Goal: Task Accomplishment & Management: Manage account settings

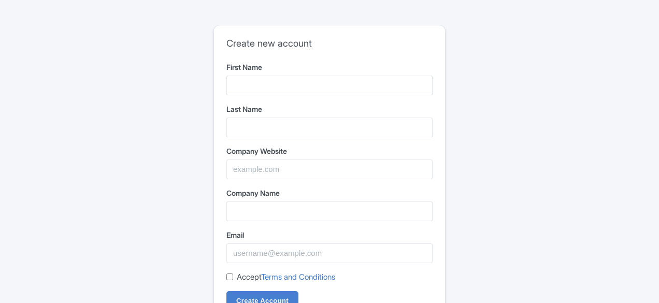
click at [259, 78] on input "First Name" at bounding box center [329, 86] width 206 height 20
type input "Inclusive"
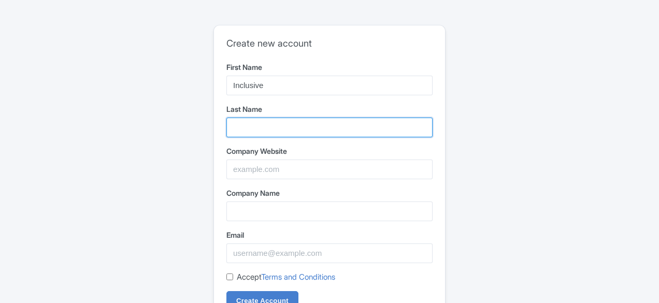
drag, startPoint x: 245, startPoint y: 128, endPoint x: 257, endPoint y: 132, distance: 12.1
click at [247, 128] on input "Last Name" at bounding box center [329, 128] width 206 height 20
type input "Web"
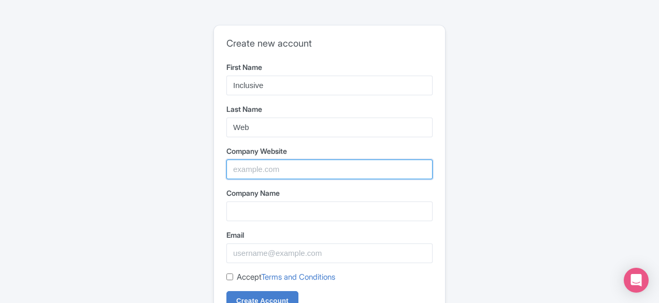
click at [280, 166] on input "Company Website" at bounding box center [329, 169] width 206 height 20
click at [281, 164] on input "Company Website" at bounding box center [329, 169] width 206 height 20
paste input "https://www.inclusiveweb.co/"
type input "https://www.inclusiveweb.co/"
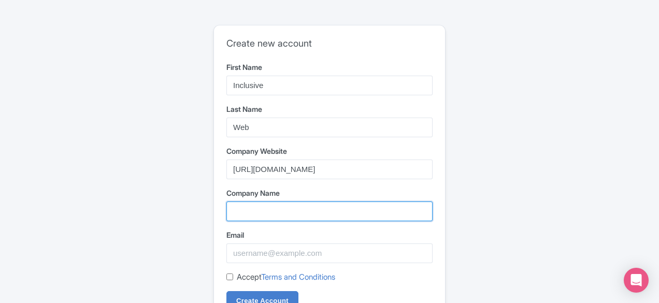
click at [295, 213] on input "Company Name" at bounding box center [329, 211] width 206 height 20
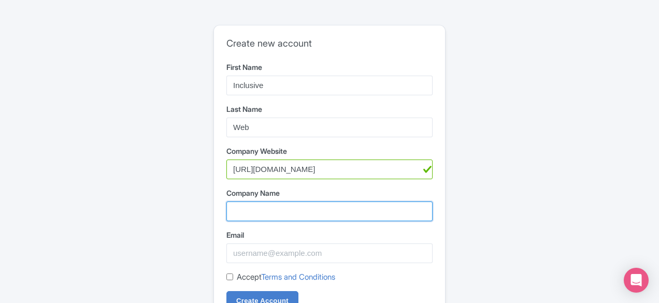
click at [302, 212] on input "Company Name" at bounding box center [329, 211] width 206 height 20
click at [309, 222] on form "First Name Inclusive Last Name Web Company Website https://www.inclusiveweb.co/…" at bounding box center [329, 187] width 206 height 250
type input "Inclusive Web"
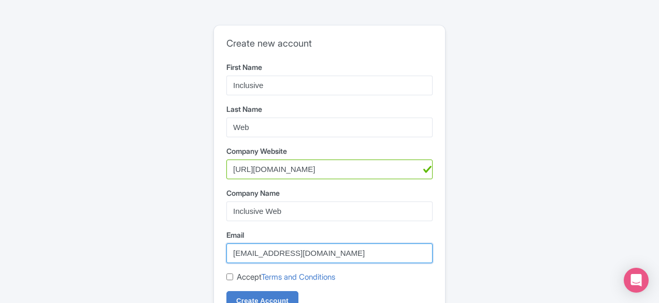
click at [285, 247] on input "[EMAIL_ADDRESS][DOMAIN_NAME]" at bounding box center [329, 253] width 206 height 20
paste input "clusiveeeb2.0@gmail.com"
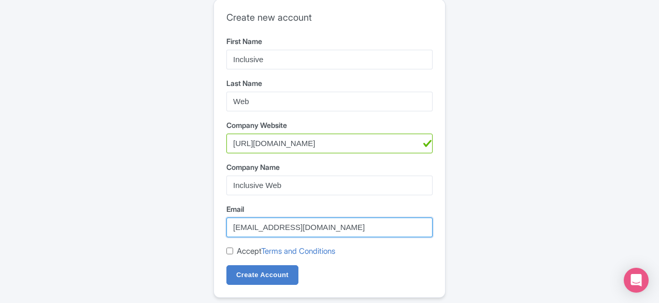
scroll to position [48, 0]
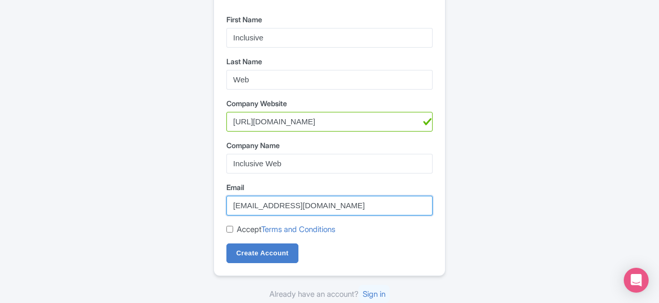
type input "[EMAIL_ADDRESS][DOMAIN_NAME]"
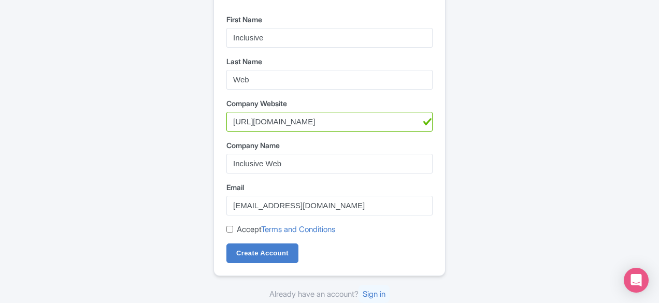
click at [230, 228] on input "Accept Terms and Conditions" at bounding box center [229, 229] width 7 height 7
checkbox input "true"
click at [254, 251] on input "Create Account" at bounding box center [262, 253] width 72 height 20
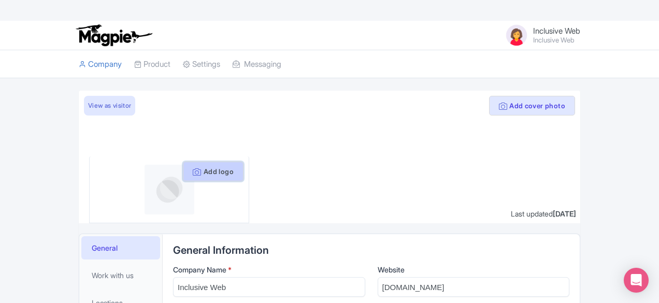
click at [192, 172] on button "Add logo" at bounding box center [213, 172] width 61 height 20
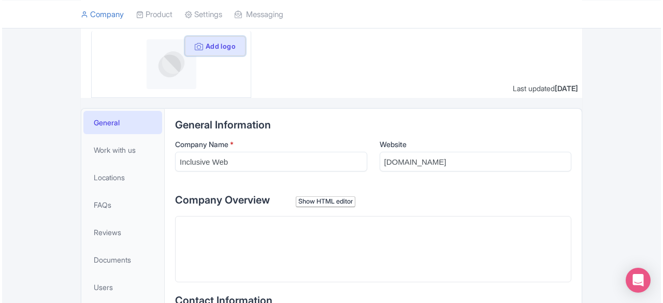
scroll to position [104, 0]
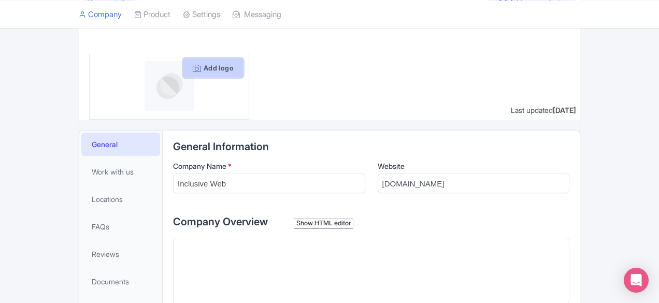
click at [183, 73] on button "Add logo" at bounding box center [213, 68] width 61 height 20
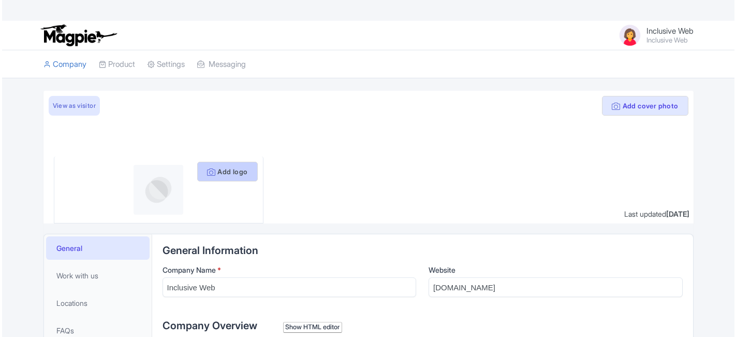
scroll to position [83, 0]
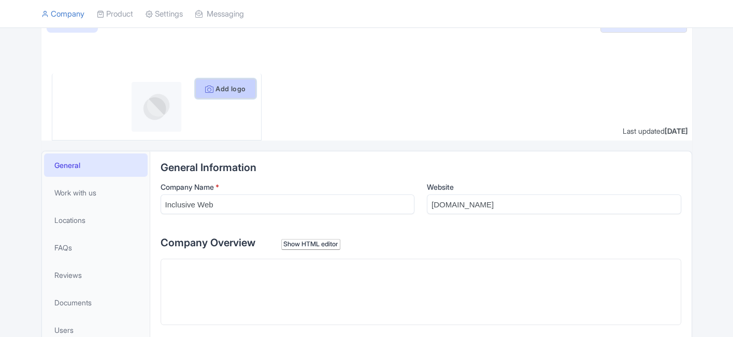
click at [240, 88] on button "Add logo" at bounding box center [225, 89] width 61 height 20
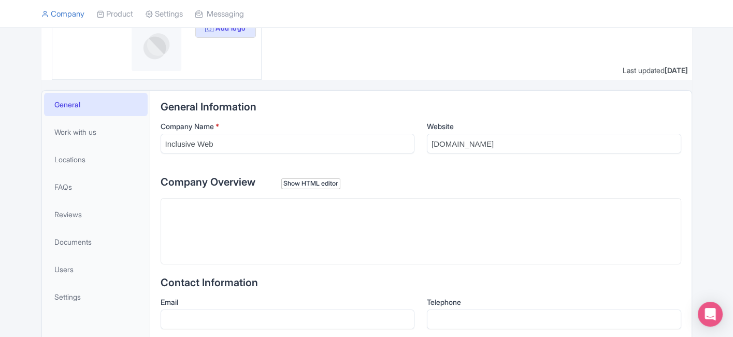
scroll to position [218, 0]
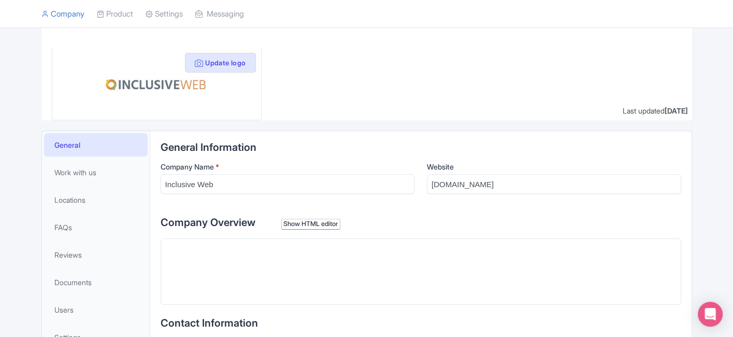
scroll to position [172, 0]
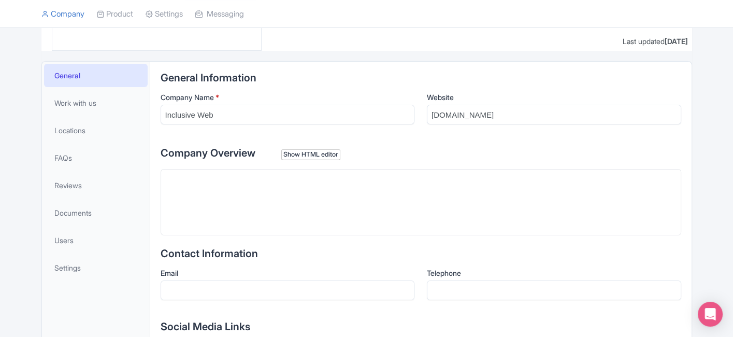
click at [298, 189] on trix-editor at bounding box center [420, 202] width 520 height 66
paste trix-editor "<div>Inclusive Digital helps businesses meet legal standards by making web and …"
type trix-editor "<div>Inclusive Digital helps businesses meet legal standards by making web and …"
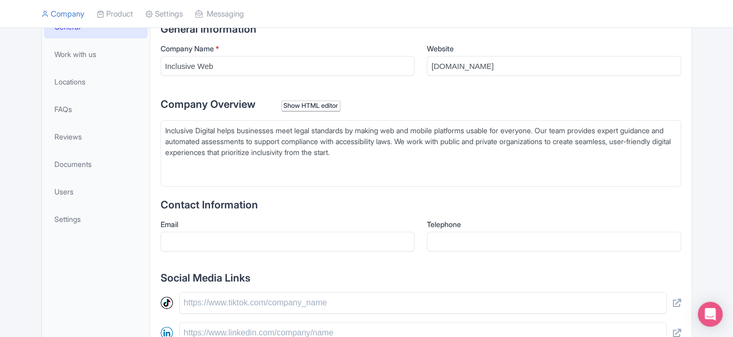
scroll to position [287, 0]
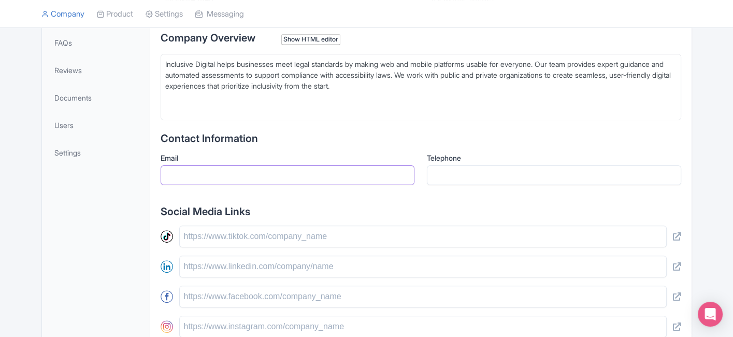
click at [262, 181] on input "Email" at bounding box center [287, 175] width 254 height 20
drag, startPoint x: 248, startPoint y: 176, endPoint x: 252, endPoint y: 182, distance: 7.9
click at [248, 176] on input "Email" at bounding box center [287, 175] width 254 height 20
type input "info@inclusiveweb.co"
click at [223, 236] on input "text" at bounding box center [422, 236] width 487 height 22
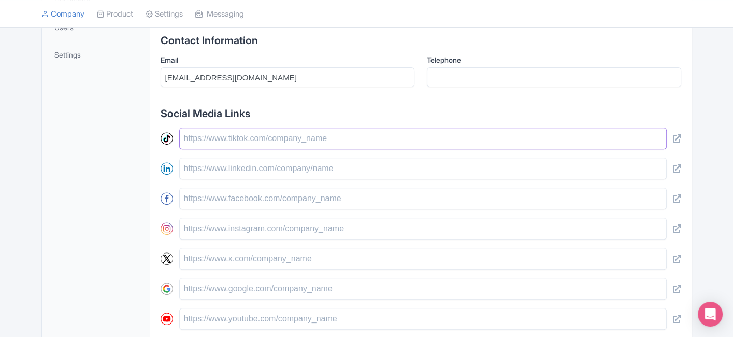
scroll to position [402, 0]
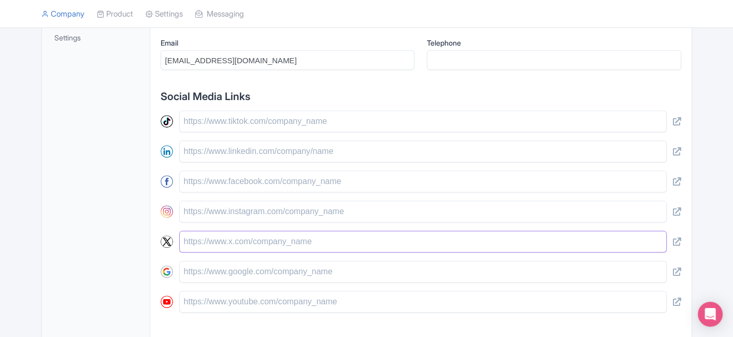
click at [211, 239] on input "text" at bounding box center [422, 241] width 487 height 22
paste input "https://x.com/inclusivedigit1"
type input "[URL][DOMAIN_NAME]"
click at [211, 152] on input "text" at bounding box center [422, 151] width 487 height 22
paste input "https://www.linkedin.com/company/inclusive-digital-llc/"
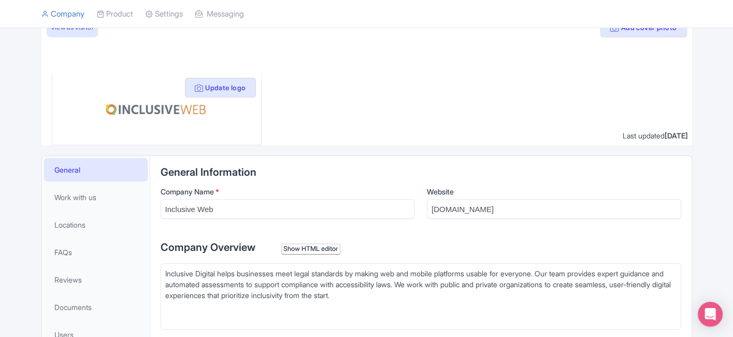
scroll to position [172, 0]
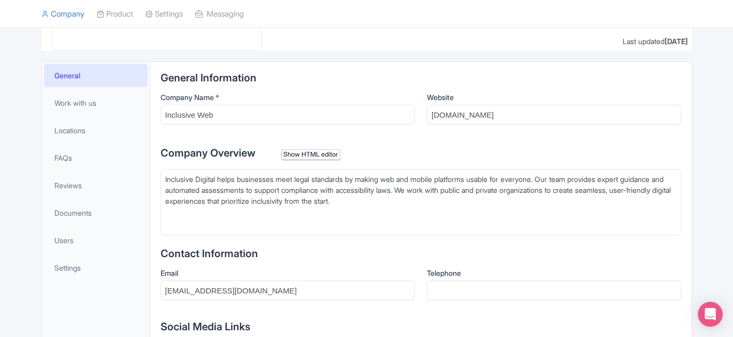
type input "https://www.linkedin.com/company/inclusive-digital-llc/"
click at [402, 205] on trix-editor "Inclusive Digital helps businesses meet legal standards by making web and mobil…" at bounding box center [420, 202] width 520 height 66
paste trix-editor "<div>Inclusive Digital helps businesses meet legal standards by making web and …"
type trix-editor "<div>Inclusive Digital helps businesses meet legal standards by making web and …"
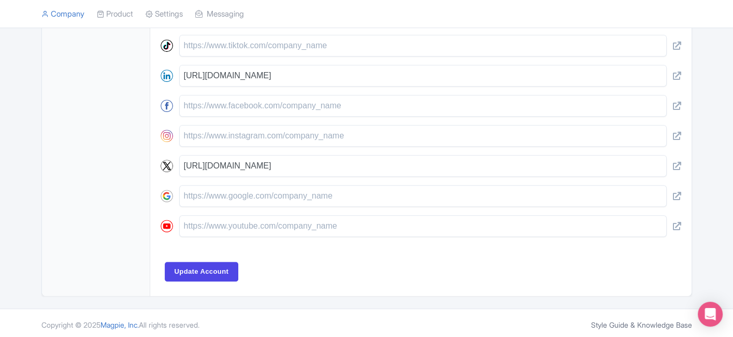
scroll to position [478, 0]
click at [198, 267] on input "Update Account" at bounding box center [202, 271] width 74 height 20
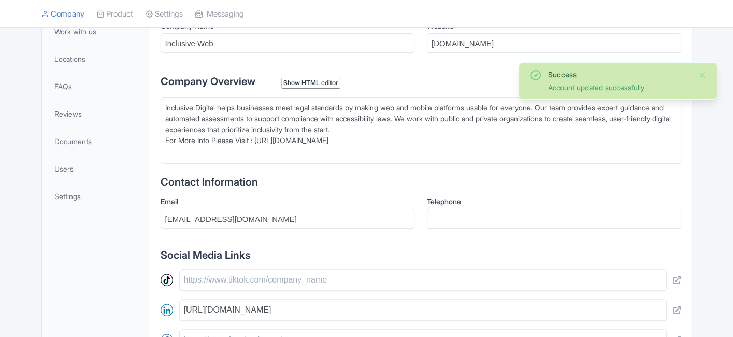
scroll to position [244, 0]
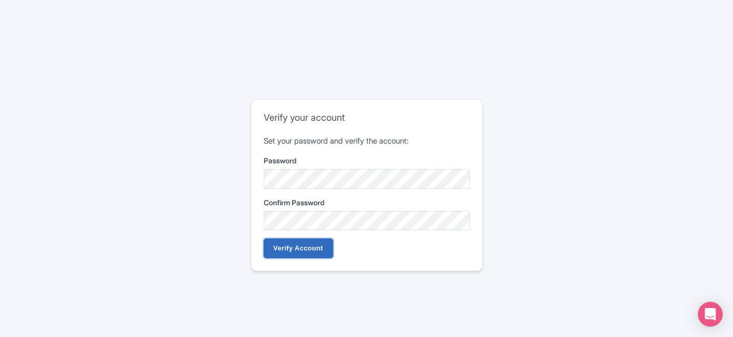
click at [305, 257] on input "Verify Account" at bounding box center [298, 248] width 69 height 20
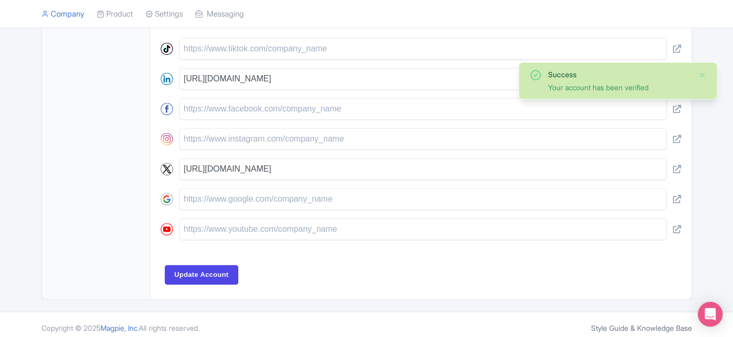
scroll to position [478, 0]
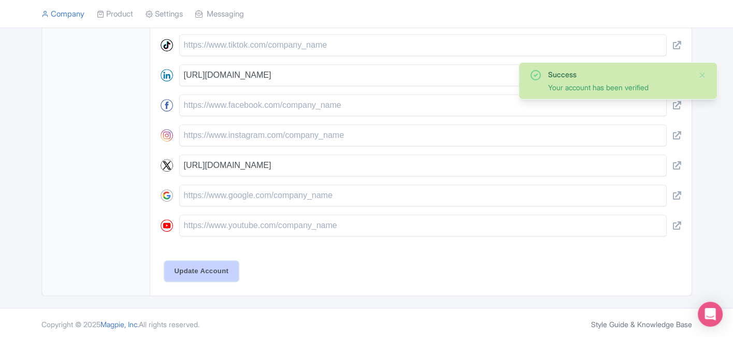
click at [188, 270] on input "Update Account" at bounding box center [202, 271] width 74 height 20
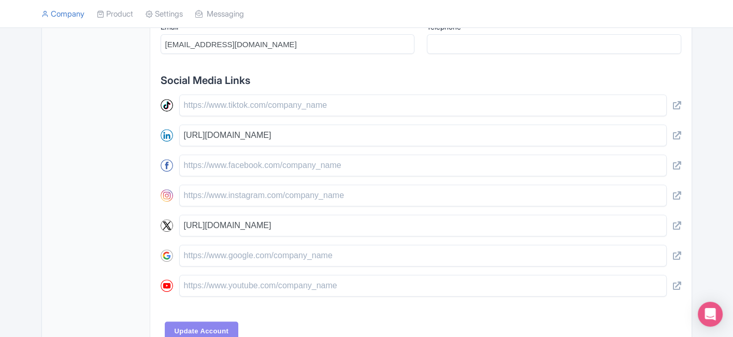
scroll to position [277, 0]
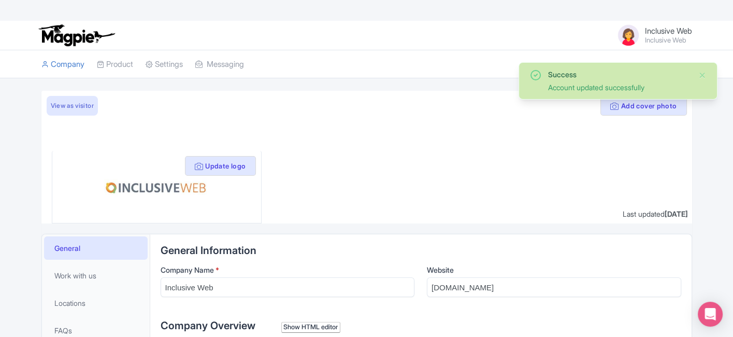
click at [655, 31] on span "Inclusive Web" at bounding box center [668, 31] width 47 height 10
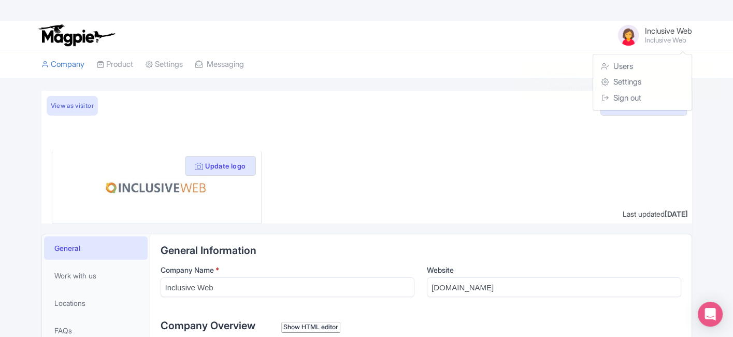
click at [652, 27] on span "Inclusive Web" at bounding box center [668, 31] width 47 height 10
click at [645, 30] on span "Inclusive Web" at bounding box center [668, 31] width 47 height 10
click at [620, 38] on img at bounding box center [628, 35] width 25 height 25
click at [622, 36] on img at bounding box center [628, 35] width 25 height 25
click at [616, 60] on link "Users" at bounding box center [642, 67] width 98 height 16
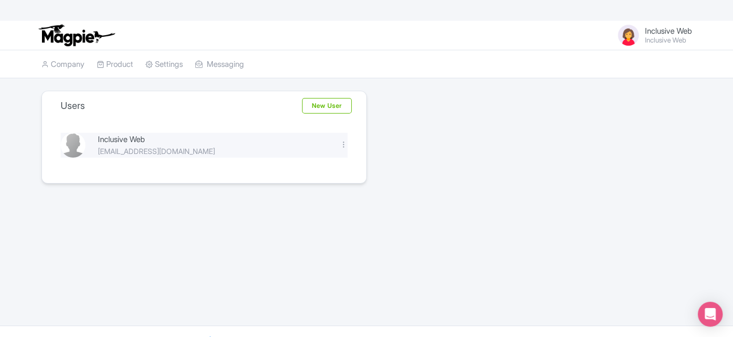
click at [133, 142] on div "Inclusive Web" at bounding box center [212, 140] width 229 height 12
click at [627, 26] on img at bounding box center [628, 35] width 25 height 25
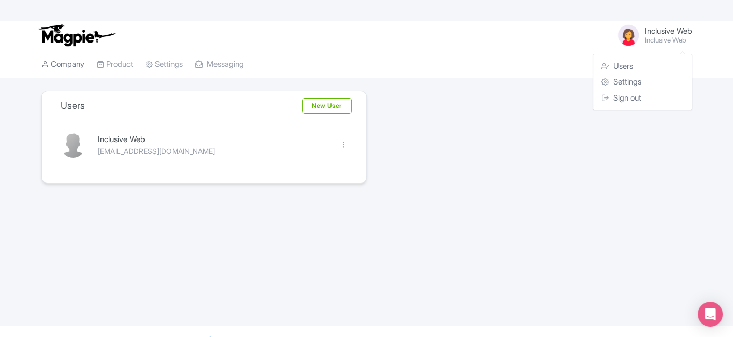
click at [70, 70] on link "Company" at bounding box center [62, 64] width 43 height 28
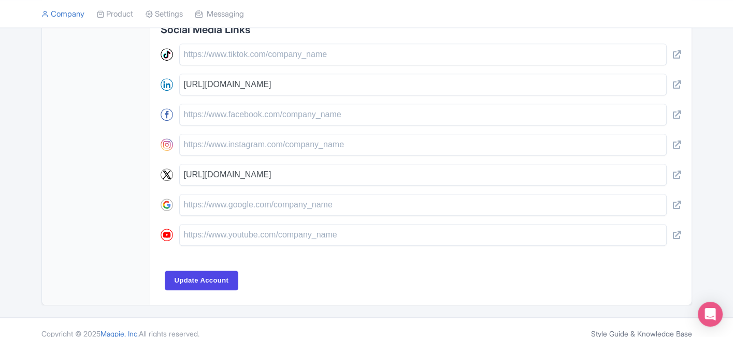
scroll to position [478, 0]
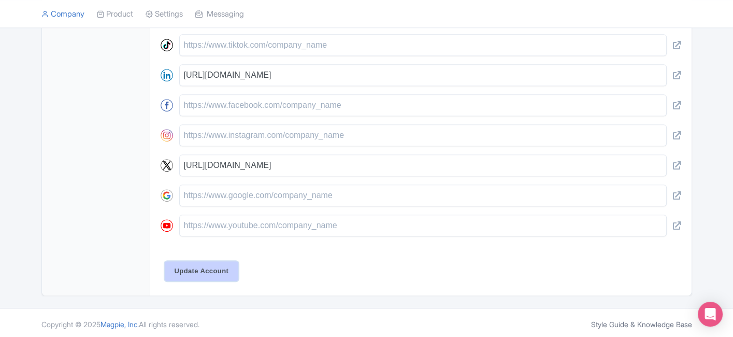
click at [215, 264] on input "Update Account" at bounding box center [202, 271] width 74 height 20
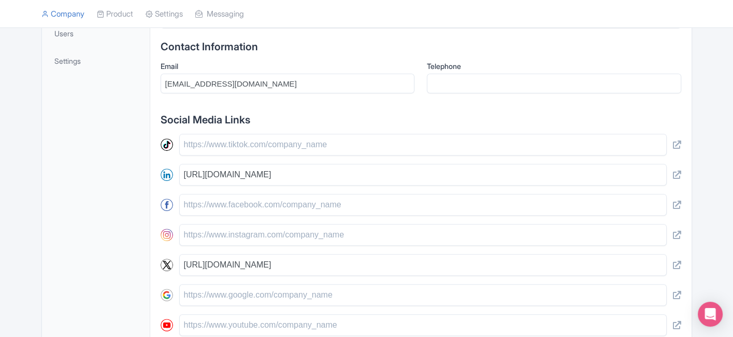
scroll to position [478, 0]
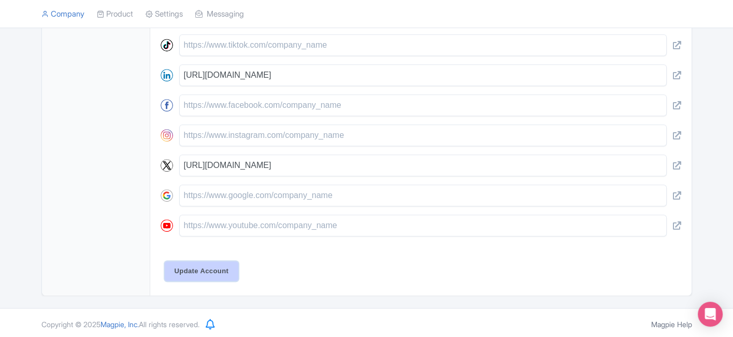
click at [218, 267] on input "Update Account" at bounding box center [202, 271] width 74 height 20
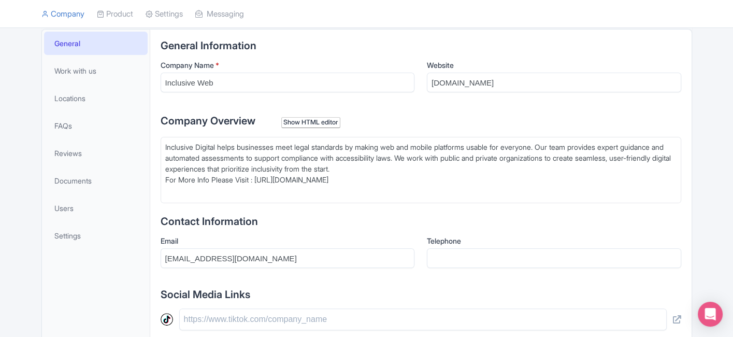
scroll to position [41, 0]
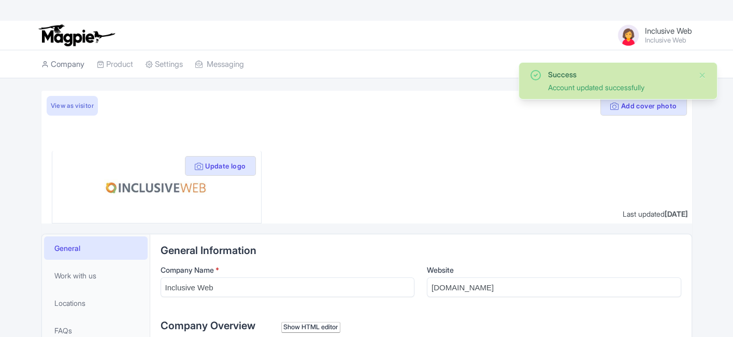
click at [76, 67] on link "Company" at bounding box center [62, 64] width 43 height 28
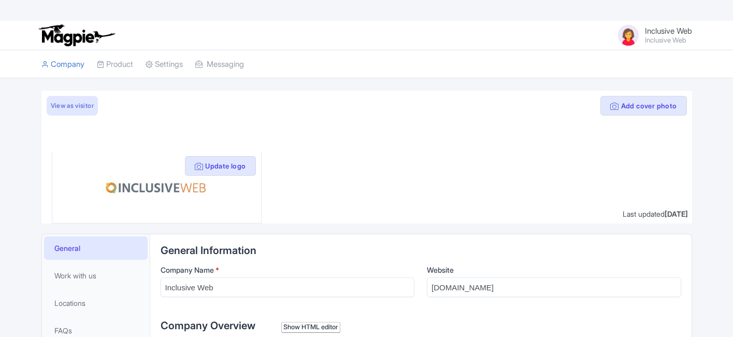
click at [155, 185] on img at bounding box center [156, 186] width 167 height 55
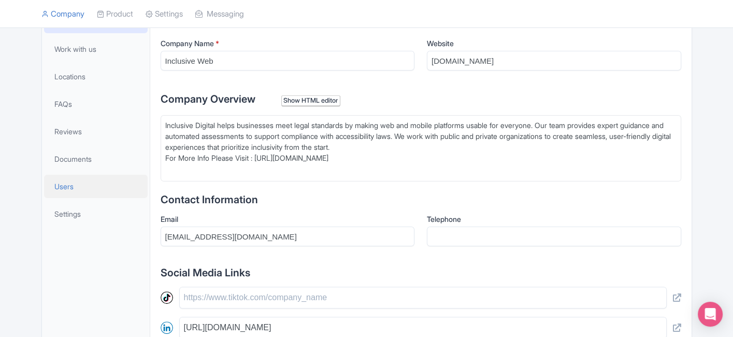
scroll to position [230, 0]
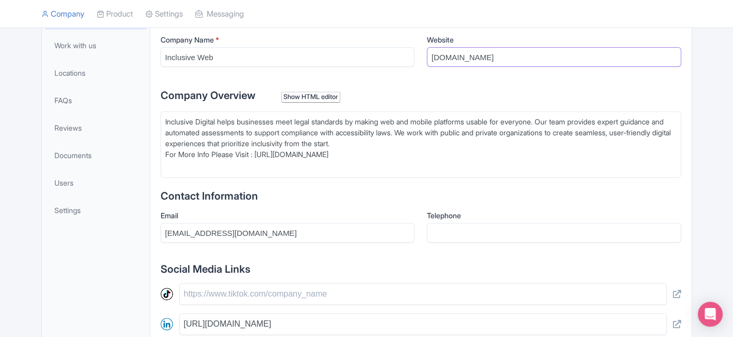
click at [497, 55] on input "[DOMAIN_NAME]" at bounding box center [554, 57] width 254 height 20
paste input "https://www.inclusiveweb.co/"
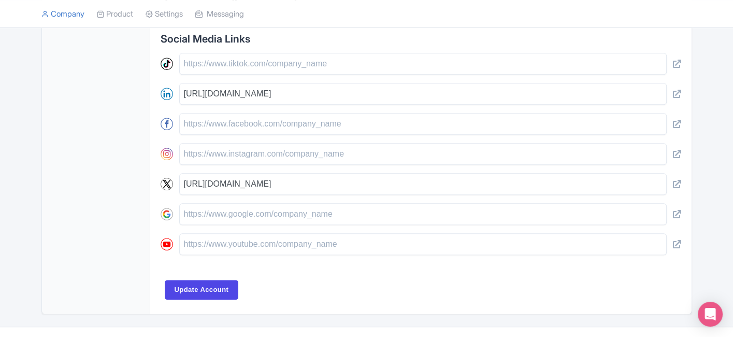
scroll to position [460, 0]
type input "https://www.inclusiveweb.co/"
click at [176, 282] on input "Update Account" at bounding box center [202, 290] width 74 height 20
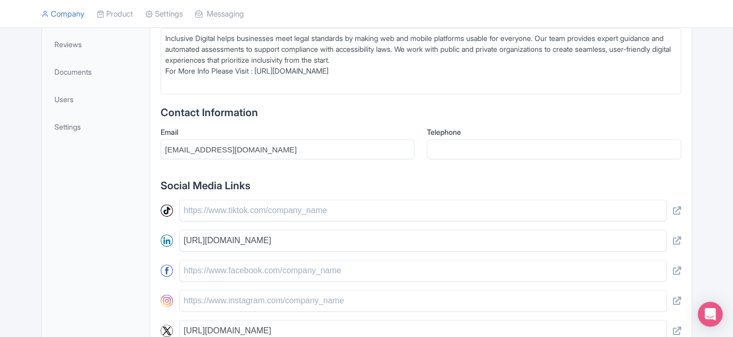
scroll to position [287, 0]
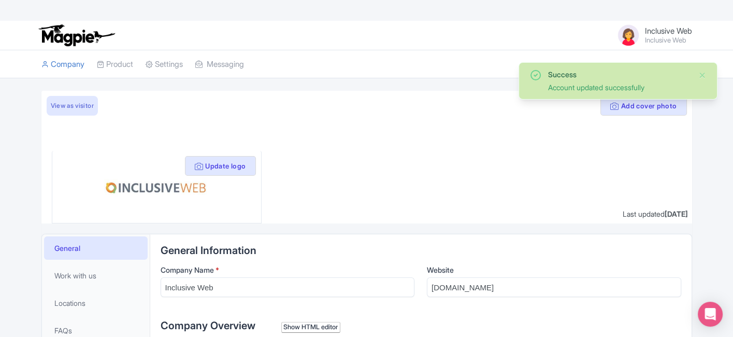
drag, startPoint x: 578, startPoint y: 82, endPoint x: 641, endPoint y: 43, distance: 74.9
click at [577, 82] on div "Account updated successfully" at bounding box center [619, 87] width 142 height 11
click at [654, 31] on span "Inclusive Web" at bounding box center [668, 31] width 47 height 10
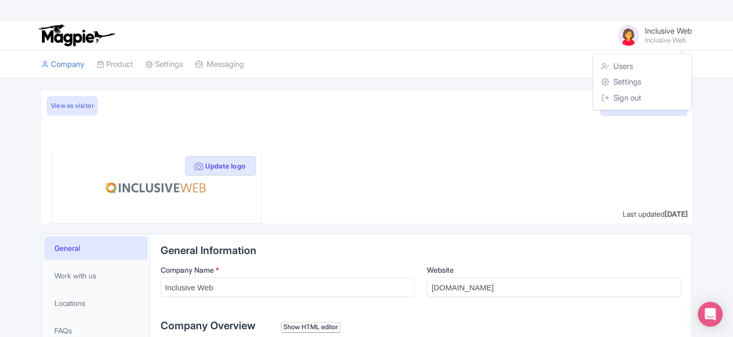
click at [655, 27] on span "Inclusive Web" at bounding box center [668, 31] width 47 height 10
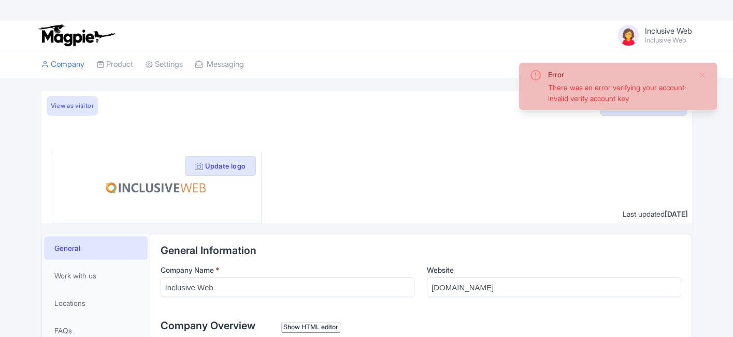
drag, startPoint x: 0, startPoint y: 0, endPoint x: 686, endPoint y: 32, distance: 686.7
click at [686, 32] on span "Inclusive Web" at bounding box center [668, 31] width 47 height 10
click at [702, 71] on button "Close" at bounding box center [702, 75] width 8 height 12
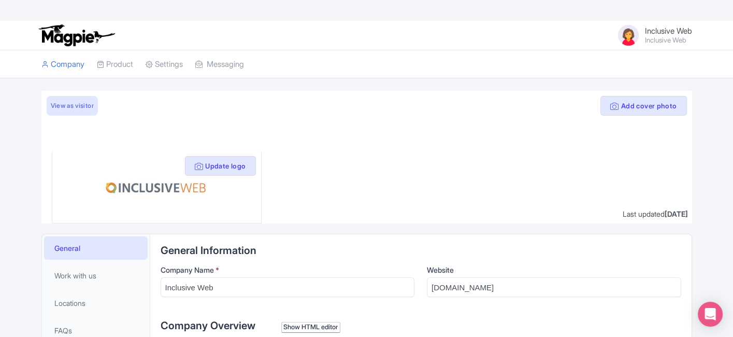
click at [673, 37] on small "Inclusive Web" at bounding box center [668, 40] width 47 height 7
click at [638, 83] on link "Settings" at bounding box center [642, 82] width 98 height 16
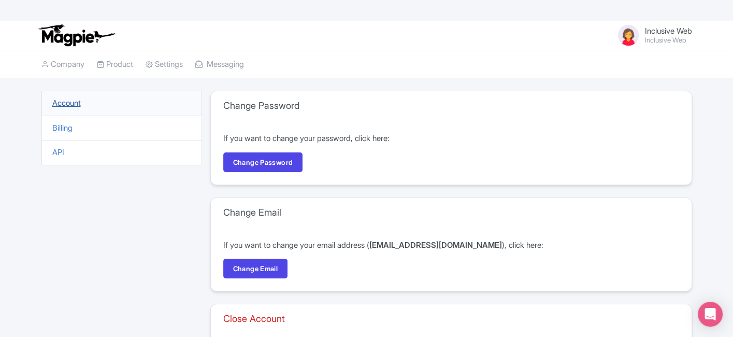
drag, startPoint x: 93, startPoint y: 107, endPoint x: 62, endPoint y: 98, distance: 32.3
click at [92, 106] on li "Account" at bounding box center [121, 103] width 160 height 25
click at [61, 98] on link "Account" at bounding box center [66, 103] width 28 height 10
click at [48, 62] on icon at bounding box center [44, 64] width 7 height 7
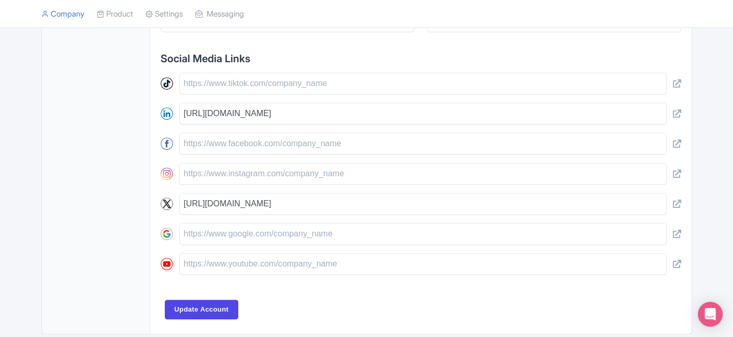
scroll to position [478, 0]
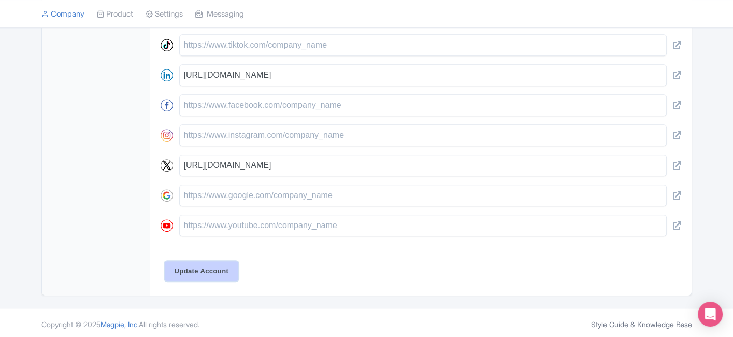
click at [207, 270] on input "Update Account" at bounding box center [202, 271] width 74 height 20
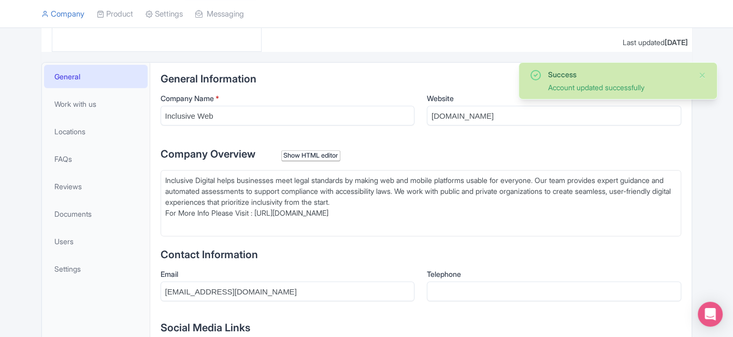
scroll to position [186, 0]
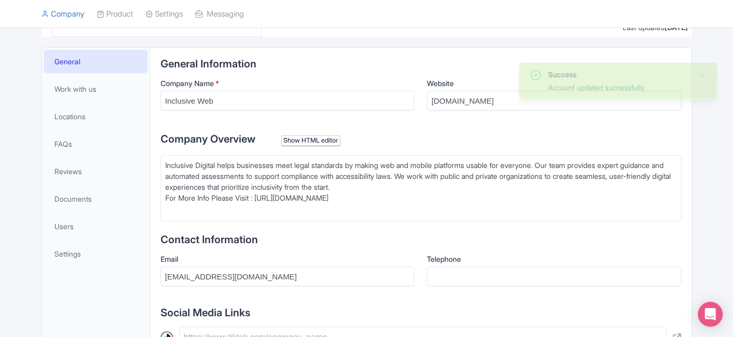
drag, startPoint x: 423, startPoint y: 177, endPoint x: 398, endPoint y: 188, distance: 27.6
click at [398, 188] on div "Inclusive Digital helps businesses meet legal standards by making web and mobil…" at bounding box center [420, 180] width 511 height 43
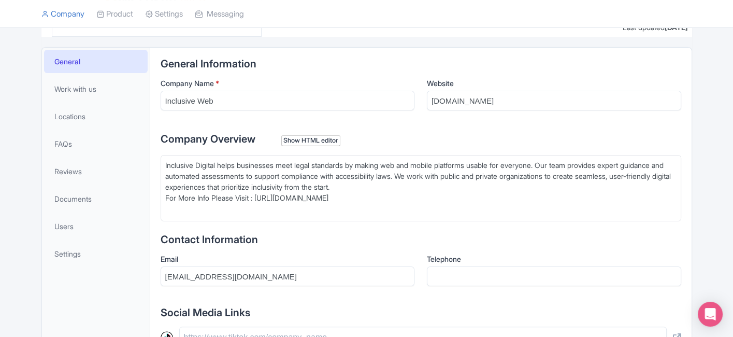
type trix-editor "<div>Inclusive Digital helps businesses meet legal standards by making web and …"
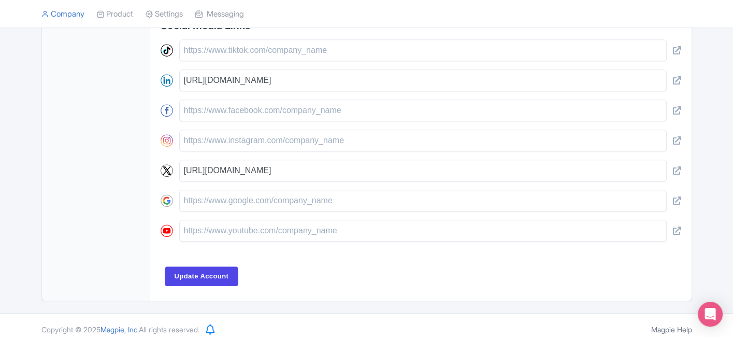
scroll to position [478, 0]
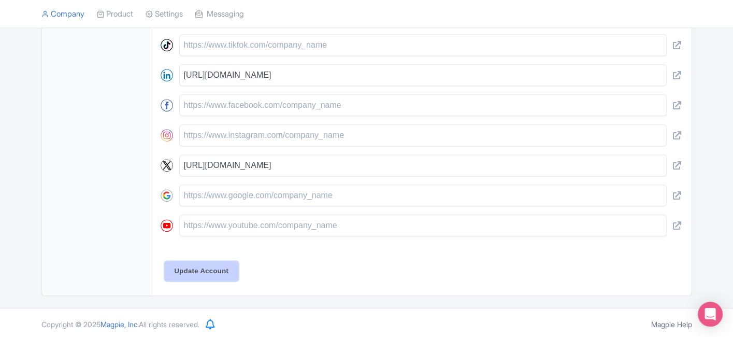
click at [220, 265] on input "Update Account" at bounding box center [202, 271] width 74 height 20
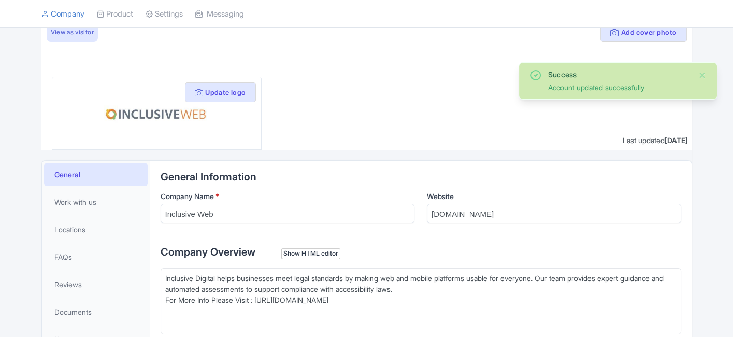
scroll to position [71, 0]
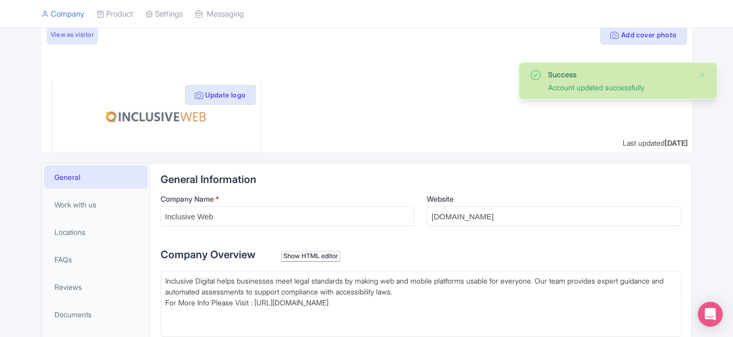
click at [172, 112] on img at bounding box center [156, 115] width 167 height 55
click at [153, 116] on img at bounding box center [156, 115] width 167 height 55
drag, startPoint x: 153, startPoint y: 116, endPoint x: 177, endPoint y: 169, distance: 58.4
click at [151, 118] on img at bounding box center [156, 115] width 167 height 55
click at [181, 173] on h2 "General Information" at bounding box center [420, 178] width 520 height 11
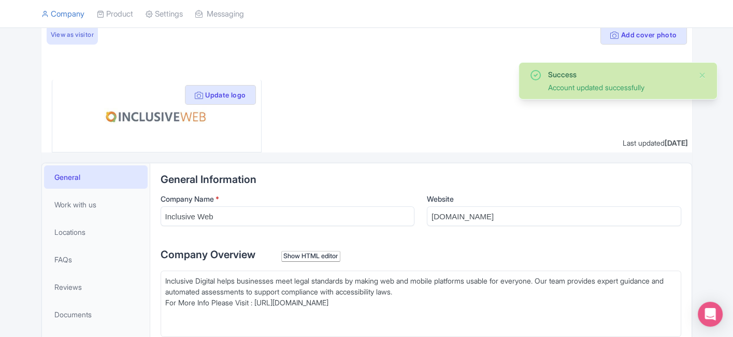
drag, startPoint x: 183, startPoint y: 180, endPoint x: 182, endPoint y: 223, distance: 42.5
click at [184, 182] on h2 "General Information" at bounding box center [420, 178] width 520 height 11
click at [198, 212] on input "Inclusive Web" at bounding box center [287, 216] width 254 height 20
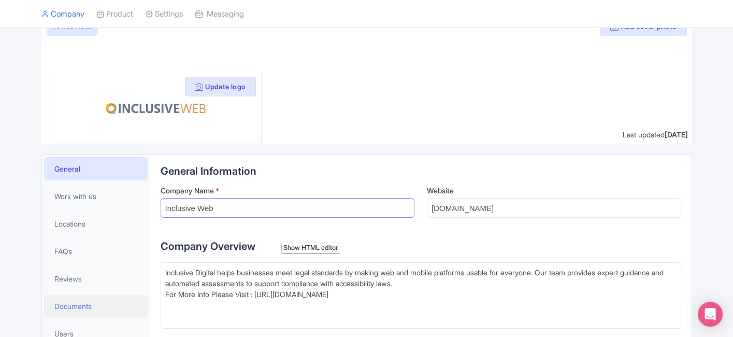
scroll to position [186, 0]
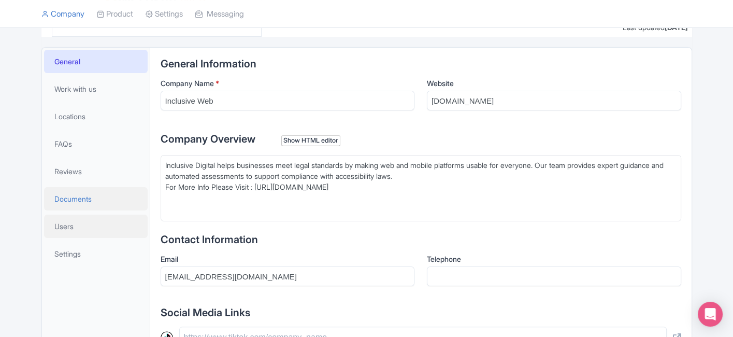
click at [74, 223] on link "Users" at bounding box center [96, 225] width 104 height 23
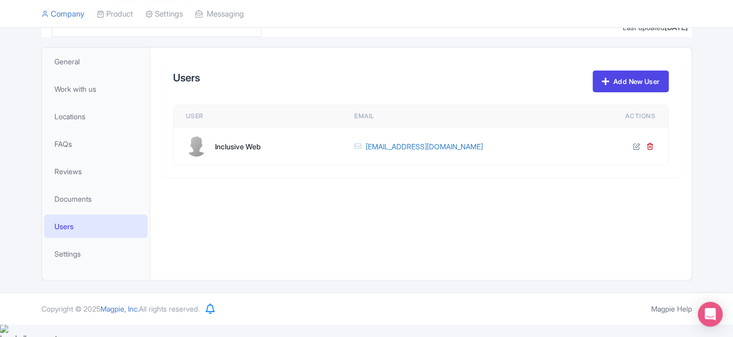
scroll to position [173, 0]
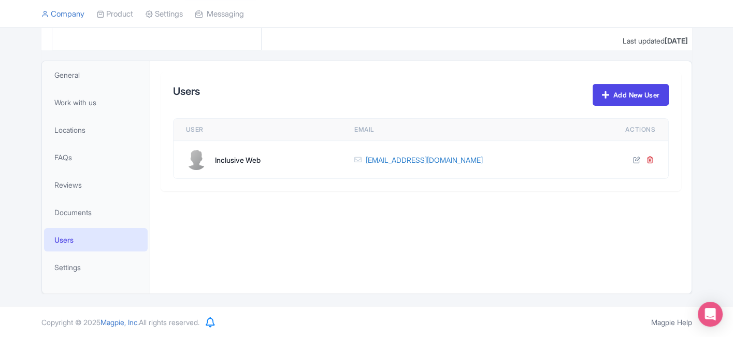
drag, startPoint x: 229, startPoint y: 158, endPoint x: 180, endPoint y: 162, distance: 48.8
click at [229, 157] on div "Inclusive Web" at bounding box center [238, 159] width 46 height 11
click at [193, 154] on div at bounding box center [196, 159] width 21 height 21
drag, startPoint x: 193, startPoint y: 154, endPoint x: 201, endPoint y: 155, distance: 7.8
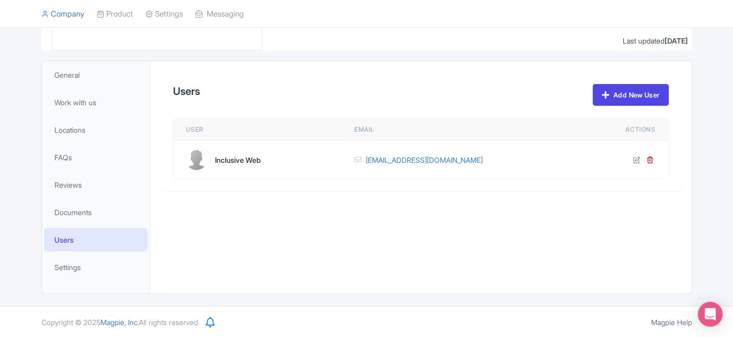
click at [195, 154] on div at bounding box center [196, 159] width 21 height 21
click at [205, 155] on div at bounding box center [196, 159] width 21 height 21
click at [209, 156] on div "Inclusive Web" at bounding box center [257, 159] width 143 height 21
click at [214, 168] on div "Inclusive Web" at bounding box center [257, 159] width 143 height 21
drag, startPoint x: 83, startPoint y: 262, endPoint x: 87, endPoint y: 257, distance: 7.0
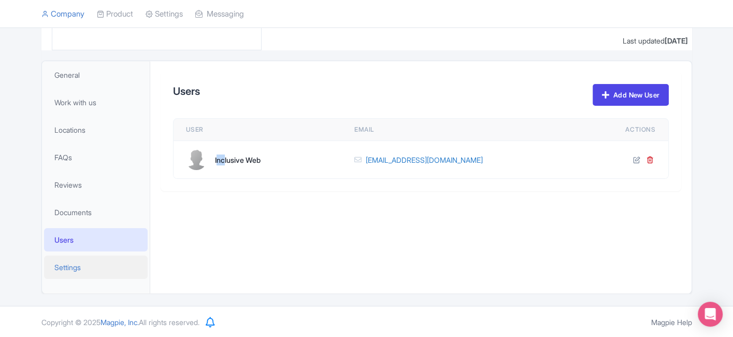
click at [82, 262] on link "Settings" at bounding box center [96, 266] width 104 height 23
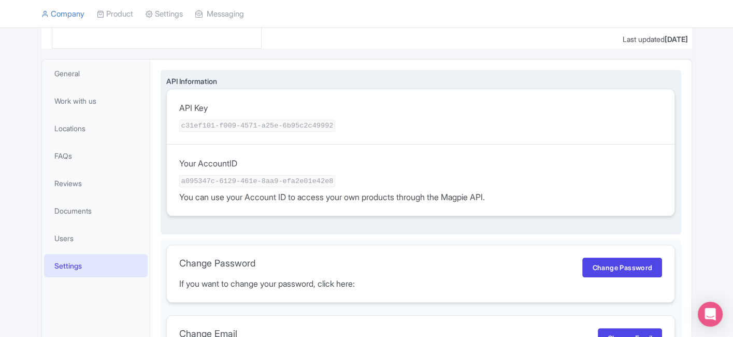
scroll to position [156, 0]
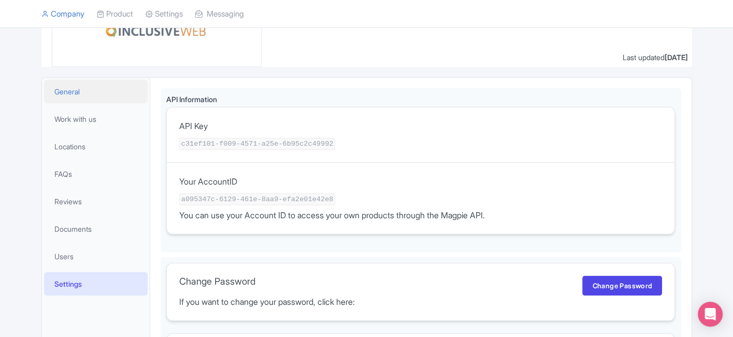
click at [95, 94] on link "General" at bounding box center [96, 91] width 104 height 23
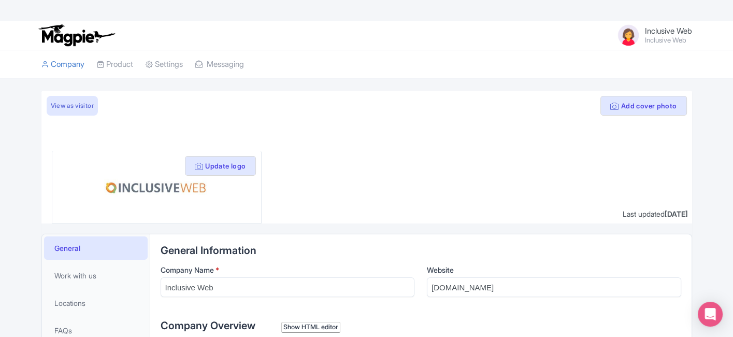
drag, startPoint x: 301, startPoint y: 164, endPoint x: 270, endPoint y: 172, distance: 32.1
click at [296, 165] on div at bounding box center [366, 157] width 650 height 133
click at [174, 190] on img at bounding box center [156, 186] width 167 height 55
click at [659, 26] on span "Inclusive Web" at bounding box center [668, 31] width 47 height 10
click at [622, 79] on link "Settings" at bounding box center [642, 82] width 98 height 16
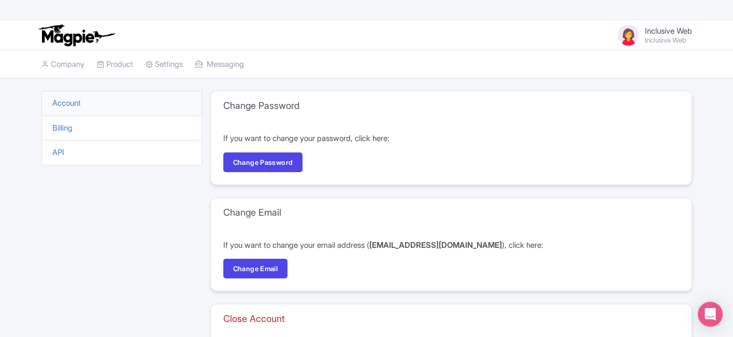
click at [66, 110] on li "Account" at bounding box center [121, 103] width 160 height 25
click at [66, 111] on li "Account" at bounding box center [121, 103] width 160 height 25
click at [71, 107] on link "Account" at bounding box center [66, 103] width 28 height 10
click at [121, 63] on link "Product" at bounding box center [115, 64] width 36 height 28
click at [174, 64] on link "Settings" at bounding box center [163, 64] width 37 height 28
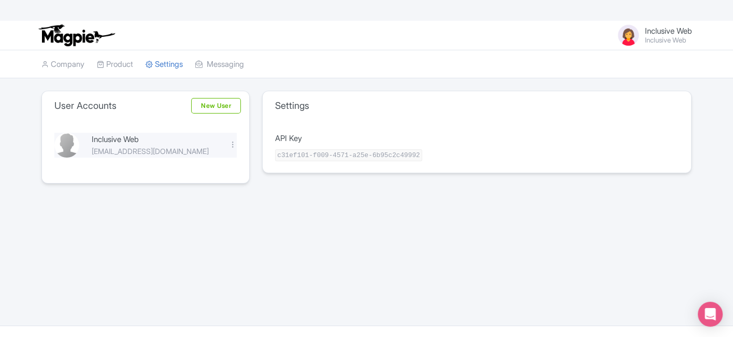
click at [230, 139] on div "Edit [GEOGRAPHIC_DATA]" at bounding box center [233, 145] width 20 height 12
click at [228, 144] on div "Edit [GEOGRAPHIC_DATA]" at bounding box center [233, 145] width 20 height 12
click at [231, 143] on div at bounding box center [233, 144] width 8 height 8
click at [201, 158] on link "Edit" at bounding box center [187, 162] width 98 height 16
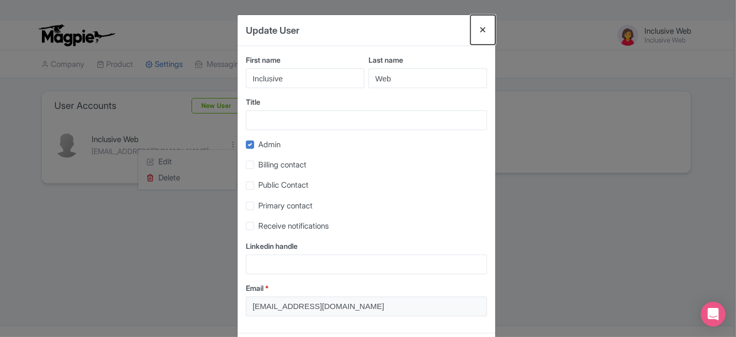
click at [483, 27] on button "Close" at bounding box center [483, 30] width 25 height 30
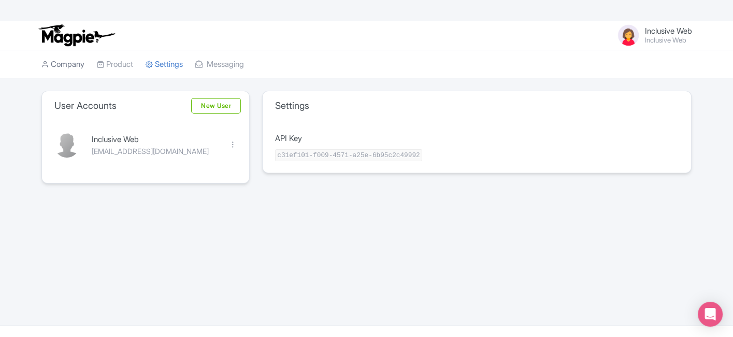
click at [78, 63] on link "Company" at bounding box center [62, 64] width 43 height 28
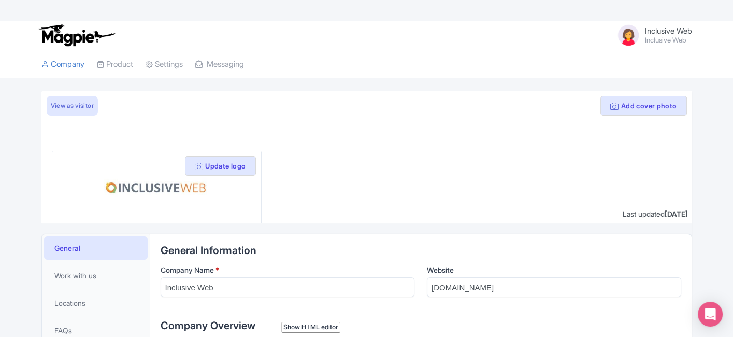
click at [168, 185] on img at bounding box center [156, 186] width 167 height 55
click at [159, 183] on img at bounding box center [156, 186] width 167 height 55
drag, startPoint x: 159, startPoint y: 183, endPoint x: 80, endPoint y: 83, distance: 127.5
click at [157, 182] on img at bounding box center [156, 186] width 167 height 55
click at [75, 63] on link "Company" at bounding box center [62, 64] width 43 height 28
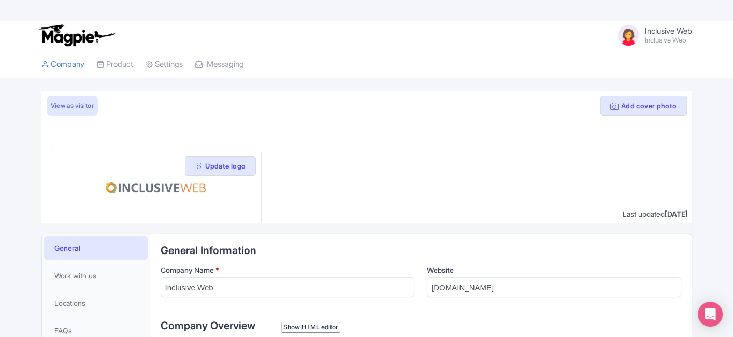
click at [75, 63] on link "Company" at bounding box center [62, 64] width 43 height 28
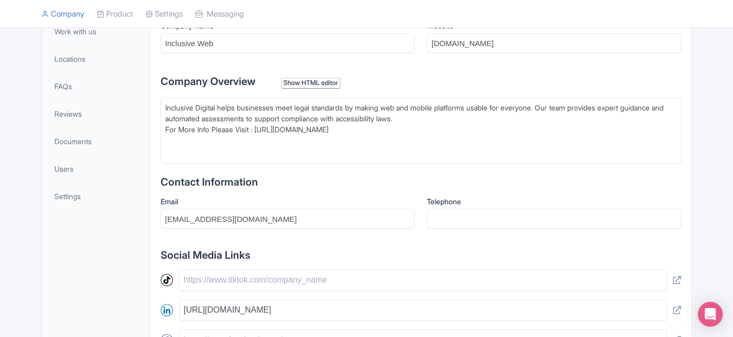
scroll to position [191, 0]
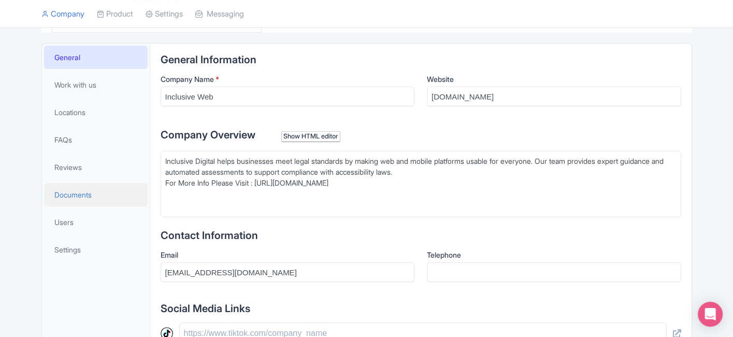
drag, startPoint x: 364, startPoint y: 184, endPoint x: 136, endPoint y: 189, distance: 227.9
click at [136, 189] on div "General Work with us Locations FAQs Reviews Documents Users Settings General In…" at bounding box center [366, 313] width 650 height 540
type trix-editor "<div>Inclusive Digital helps businesses meet legal standards by making web and …"
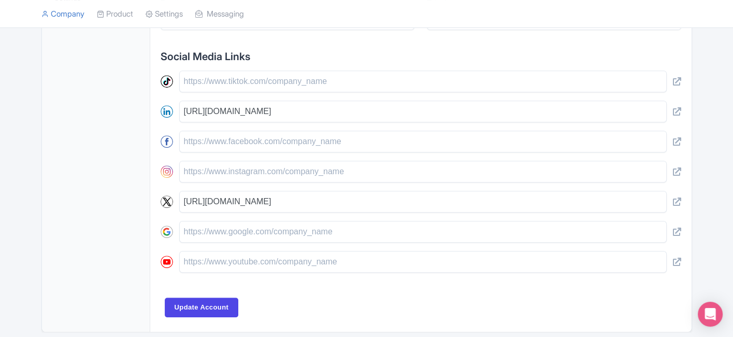
scroll to position [478, 0]
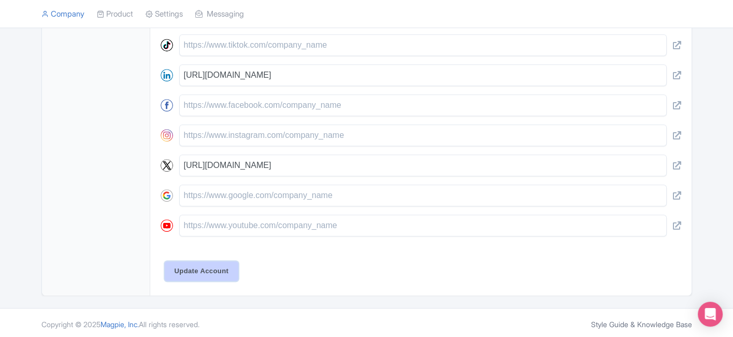
click at [234, 262] on input "Update Account" at bounding box center [202, 271] width 74 height 20
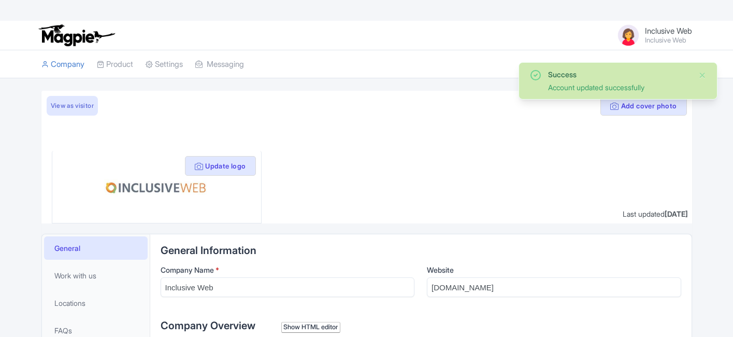
scroll to position [244, 0]
